Goal: Navigation & Orientation: Find specific page/section

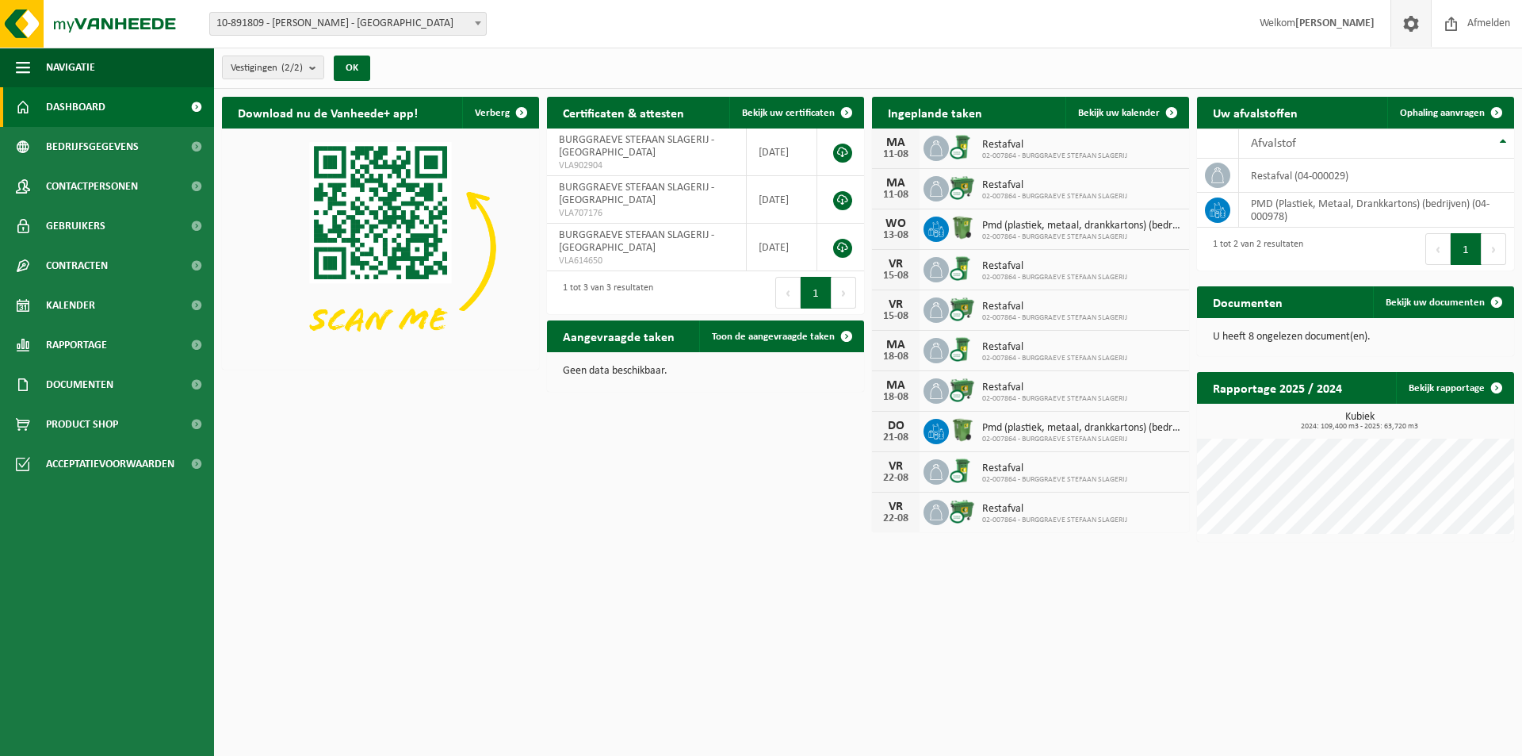
click at [1415, 25] on span at bounding box center [1411, 23] width 24 height 47
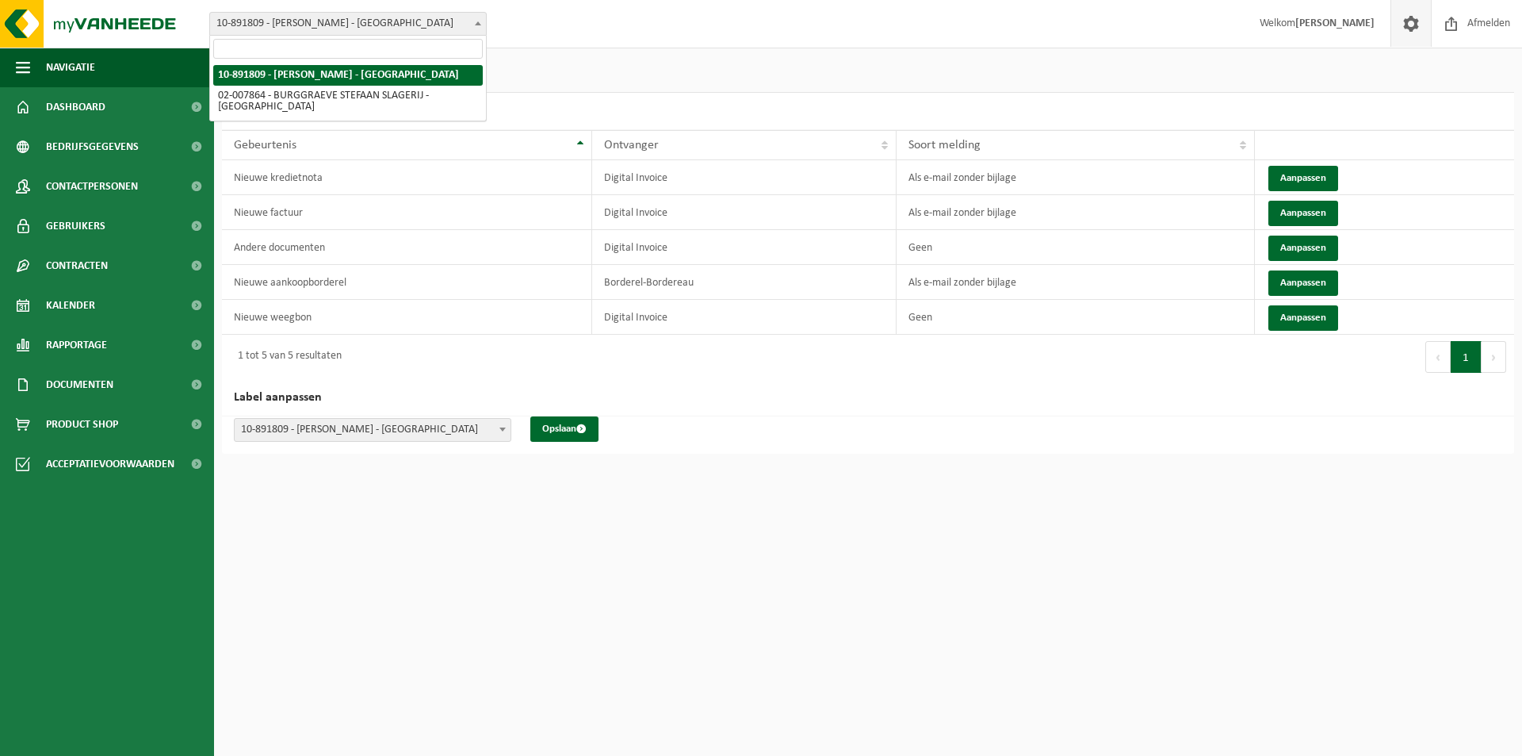
click at [481, 21] on span at bounding box center [478, 23] width 16 height 21
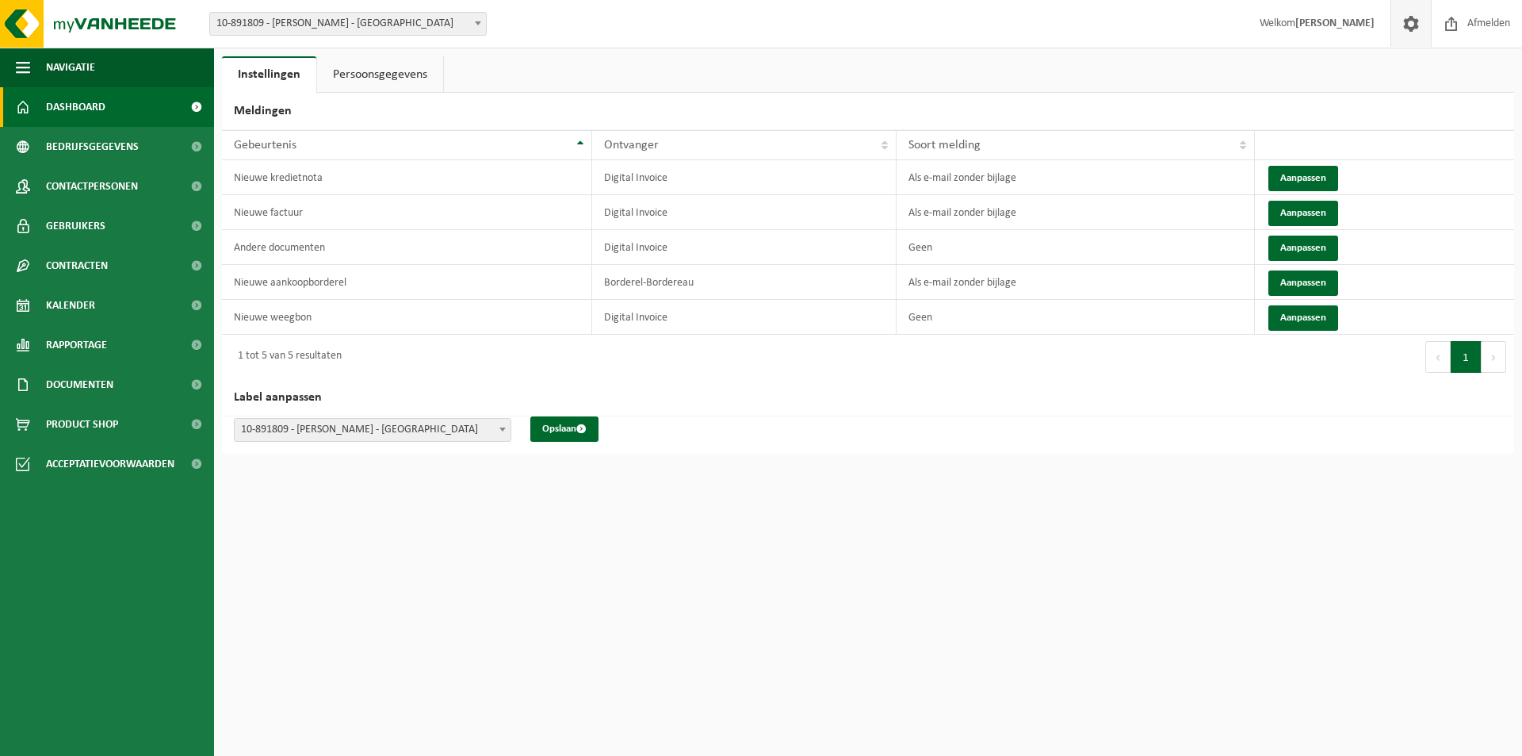
click at [63, 105] on span "Dashboard" at bounding box center [75, 107] width 59 height 40
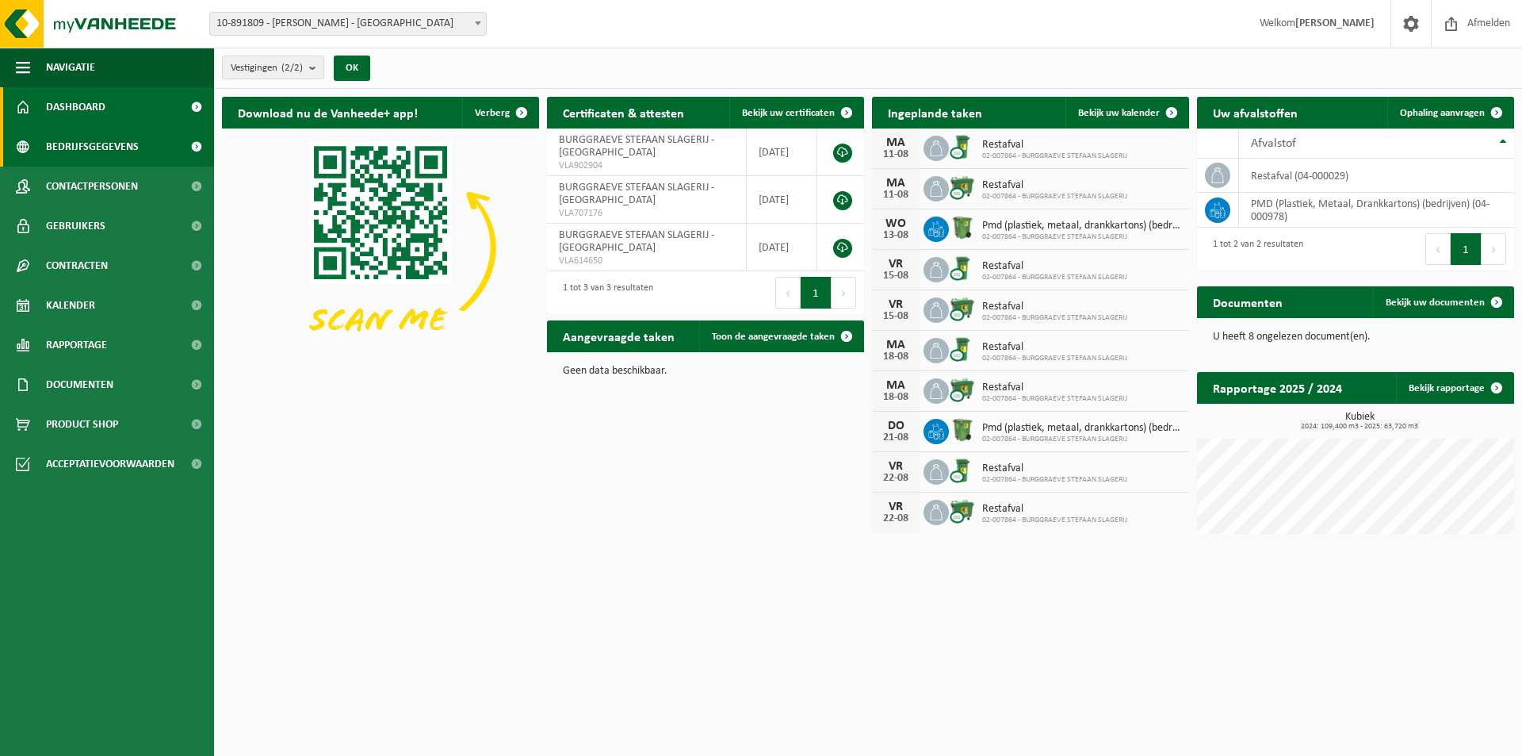
click at [102, 145] on span "Bedrijfsgegevens" at bounding box center [92, 147] width 93 height 40
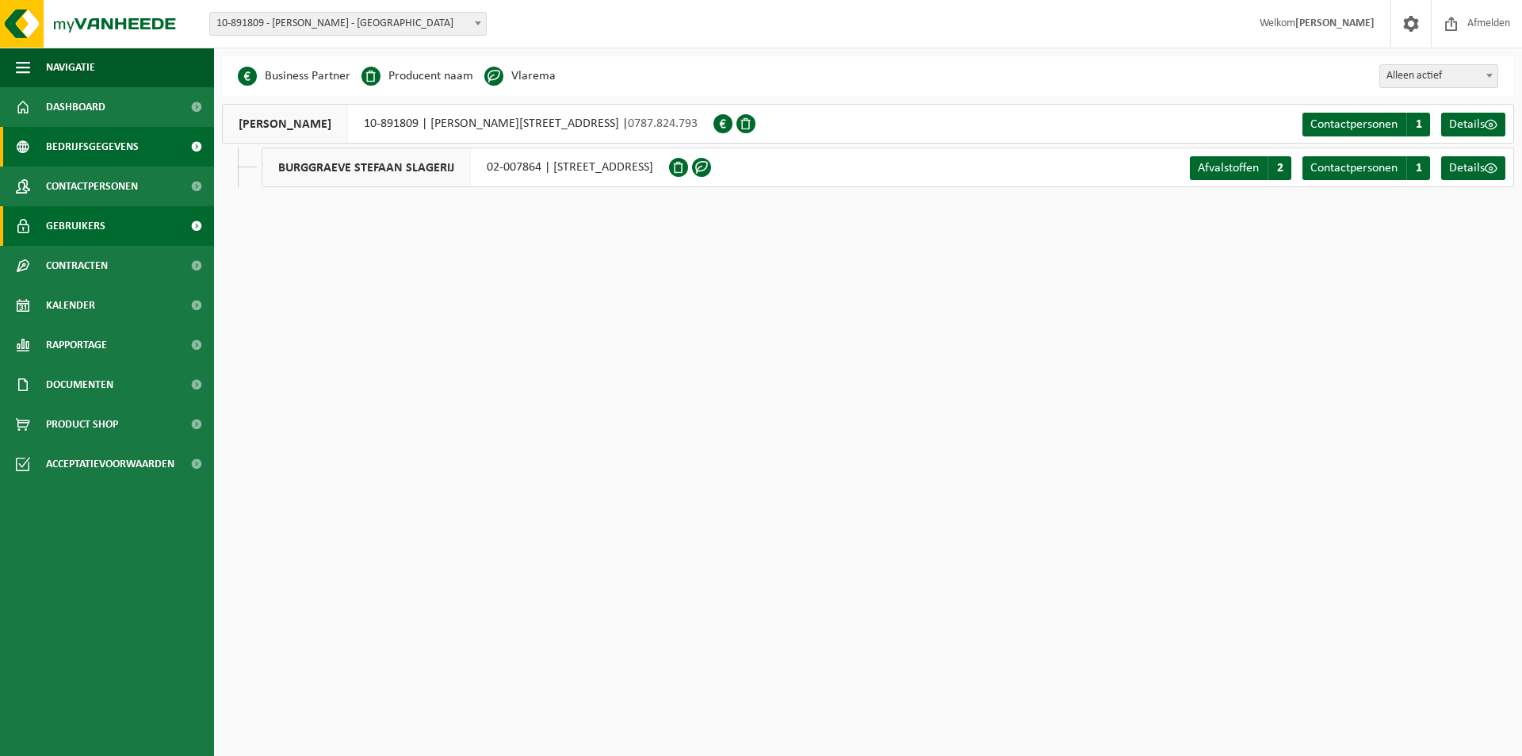
click at [107, 221] on link "Gebruikers" at bounding box center [107, 226] width 214 height 40
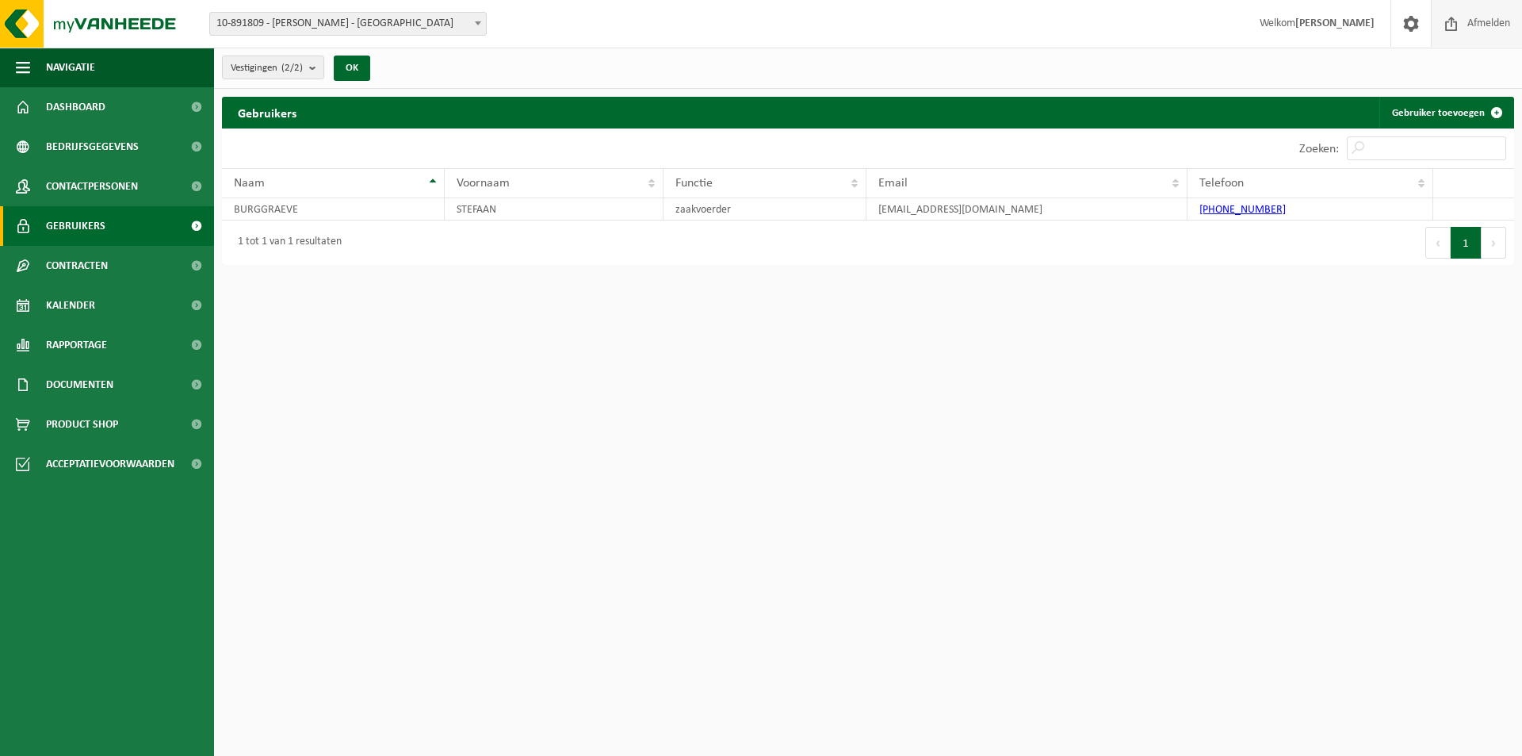
click at [1497, 25] on span "Afmelden" at bounding box center [1488, 23] width 51 height 47
